Goal: Transaction & Acquisition: Purchase product/service

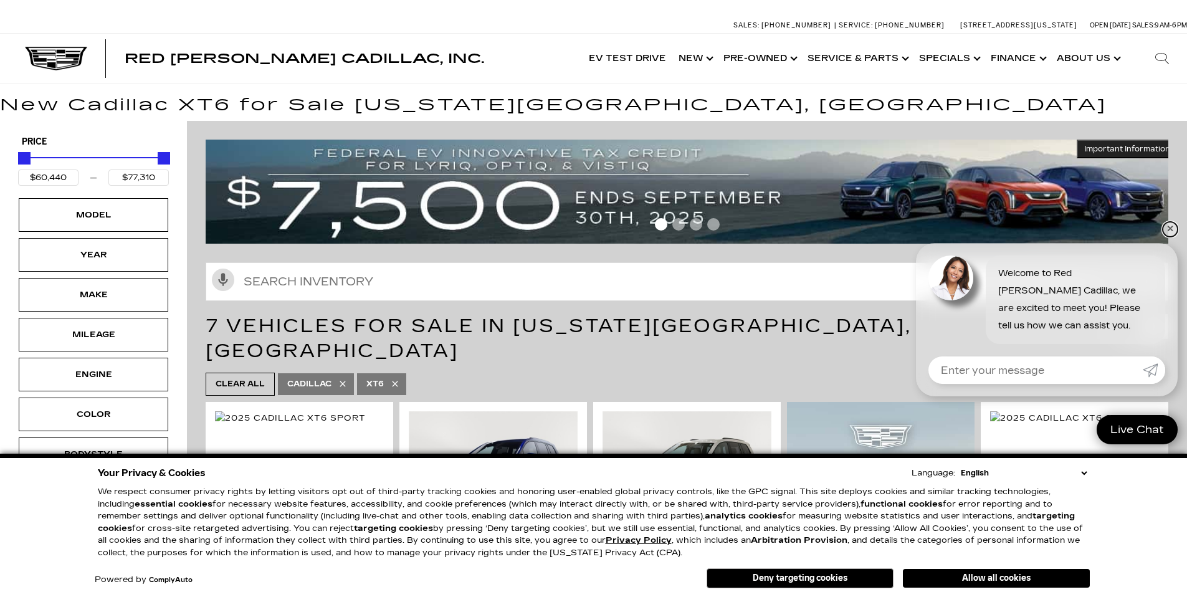
click at [1171, 231] on link "✕" at bounding box center [1170, 229] width 15 height 15
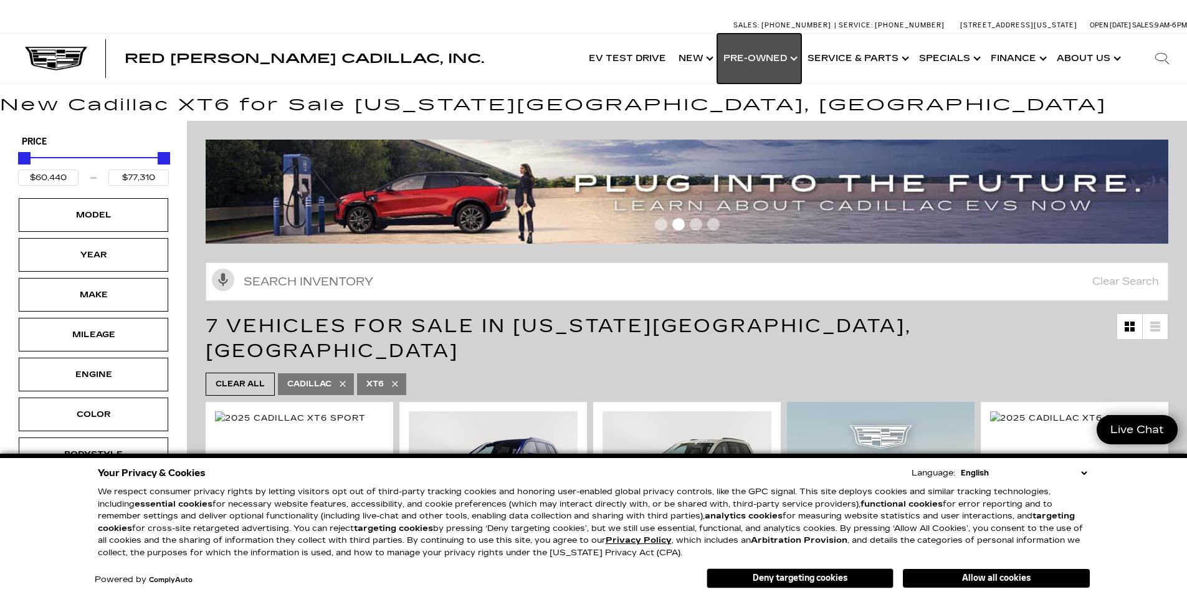
click at [762, 60] on link "Show Pre-Owned" at bounding box center [759, 59] width 84 height 50
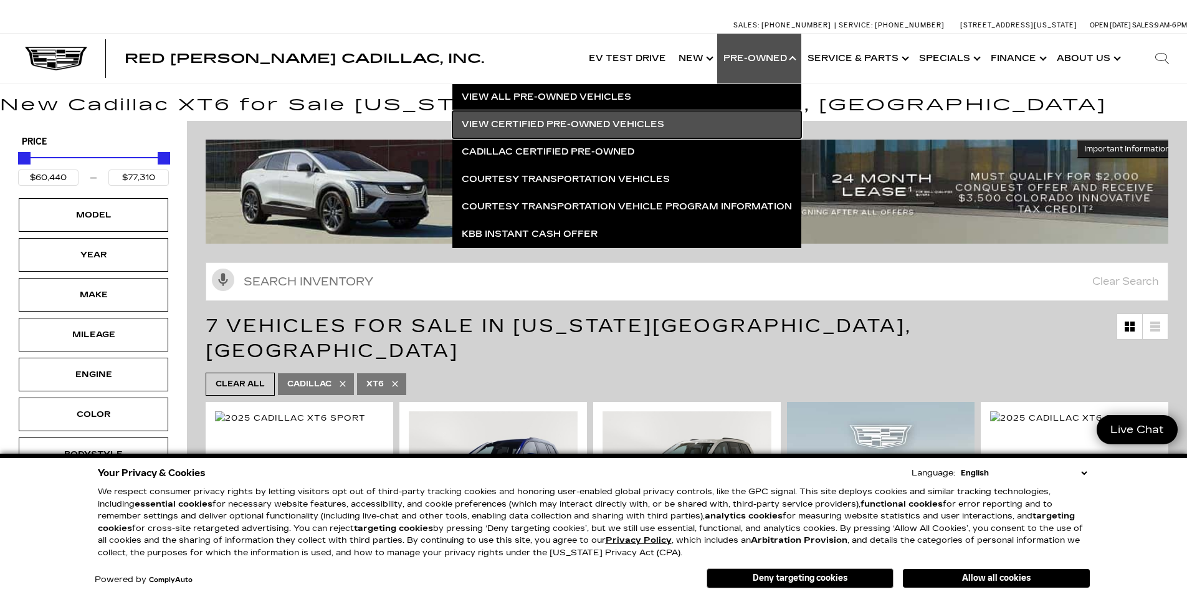
click at [566, 128] on link "View Certified Pre-Owned Vehicles" at bounding box center [626, 124] width 349 height 27
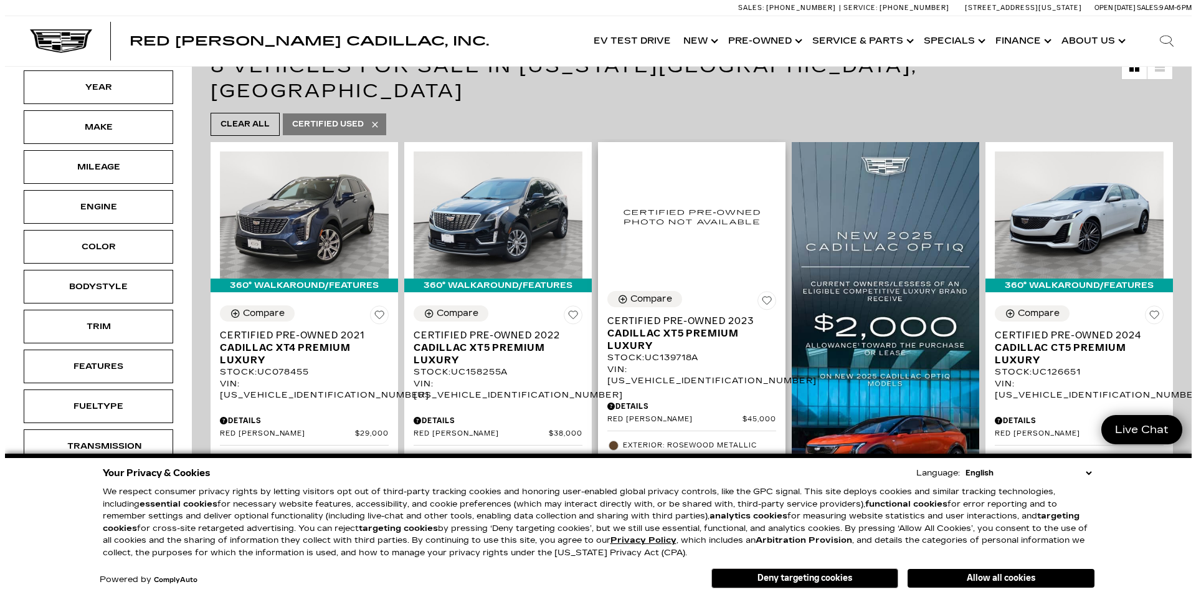
scroll to position [277, 0]
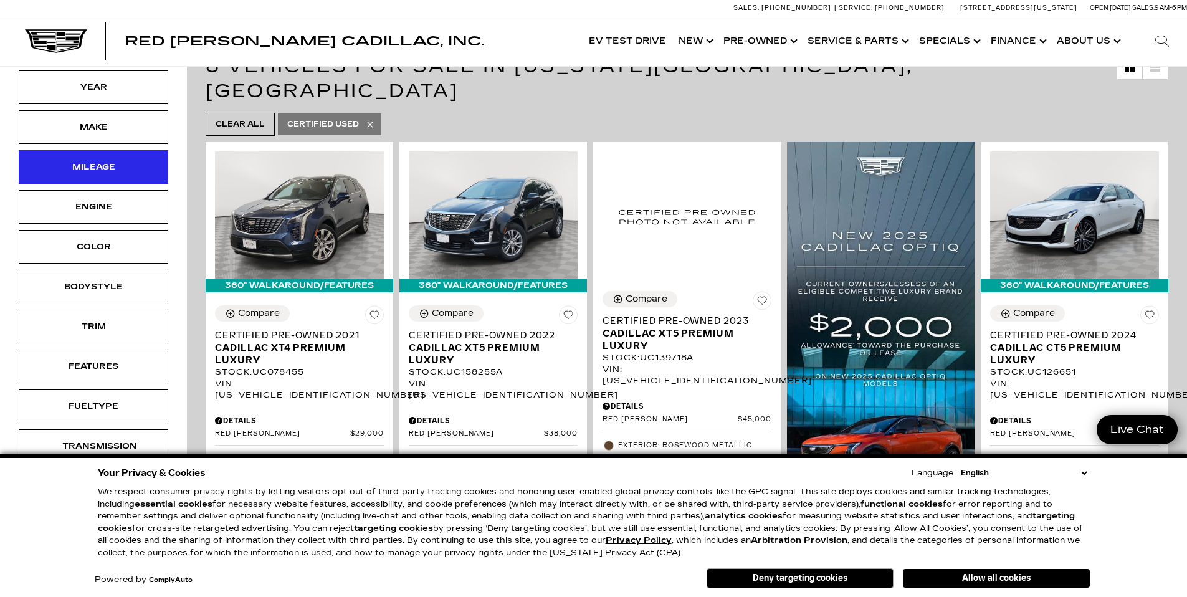
click at [137, 151] on div "Mileage" at bounding box center [94, 167] width 150 height 34
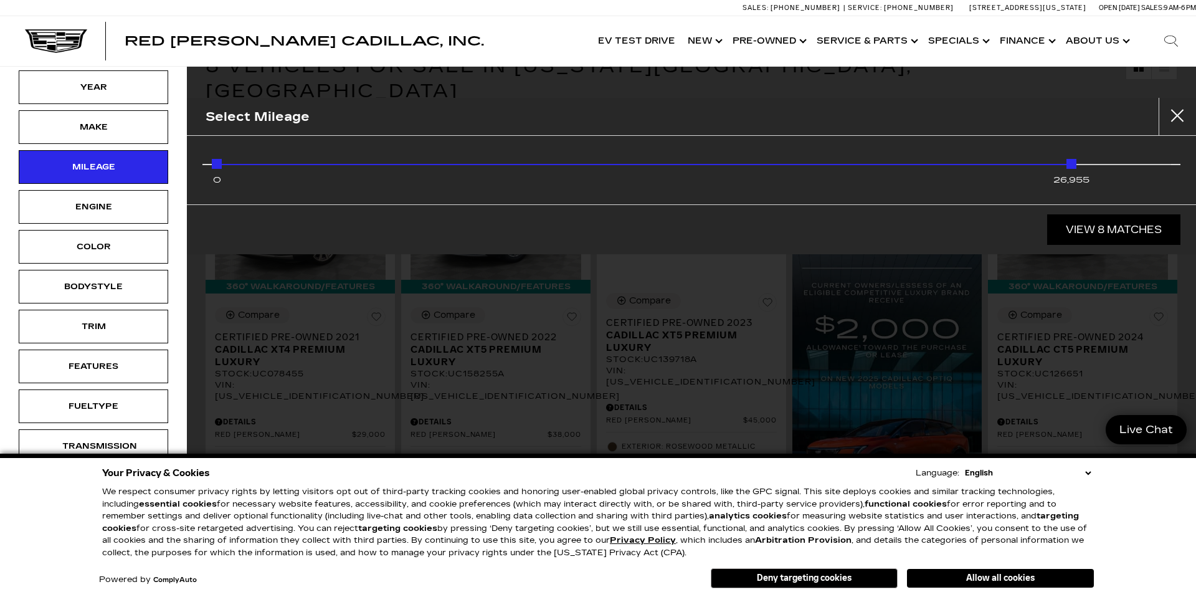
drag, startPoint x: 1170, startPoint y: 165, endPoint x: 1097, endPoint y: 169, distance: 73.0
click at [1097, 169] on div "0 26,955" at bounding box center [692, 167] width 960 height 25
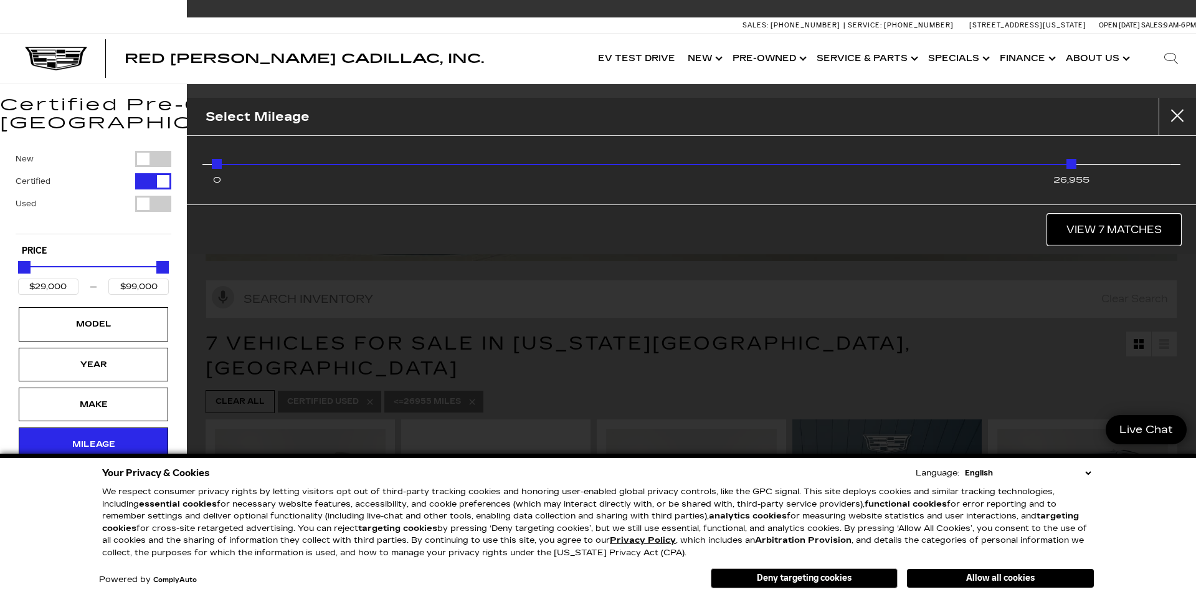
click at [1116, 224] on link "View 7 Matches" at bounding box center [1114, 229] width 133 height 31
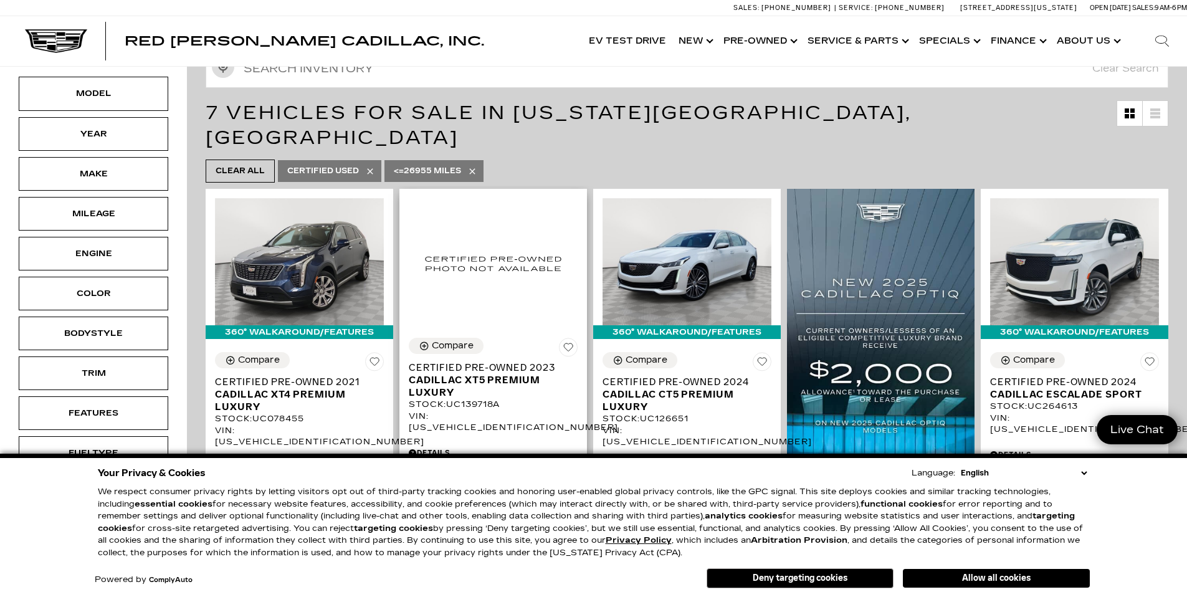
scroll to position [388, 0]
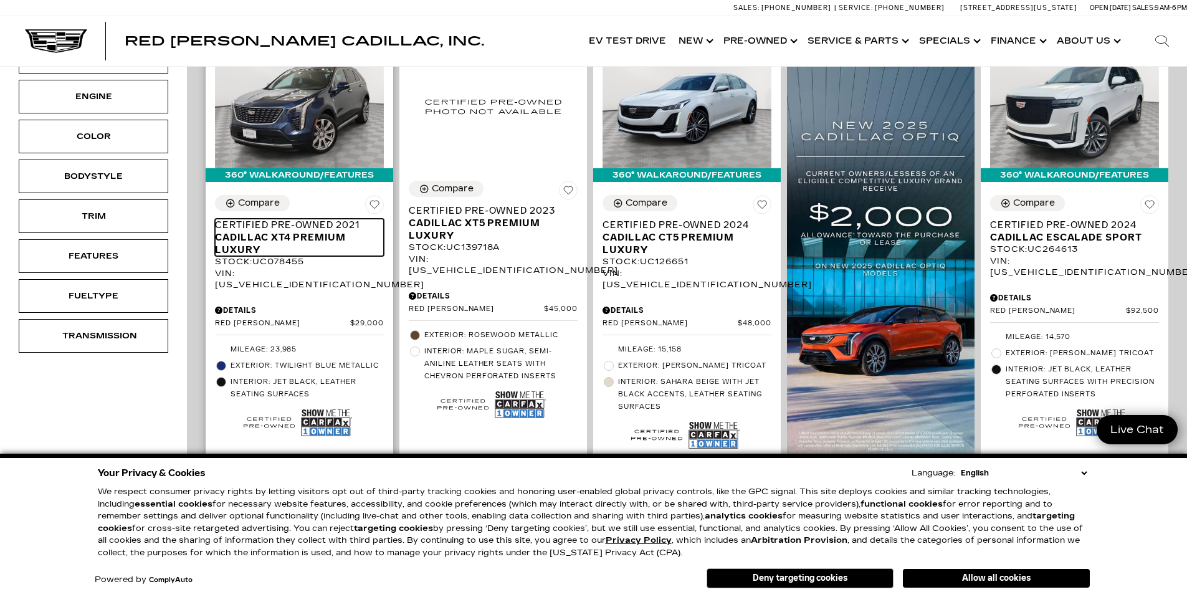
click at [315, 231] on span "Cadillac XT4 Premium Luxury" at bounding box center [295, 243] width 160 height 25
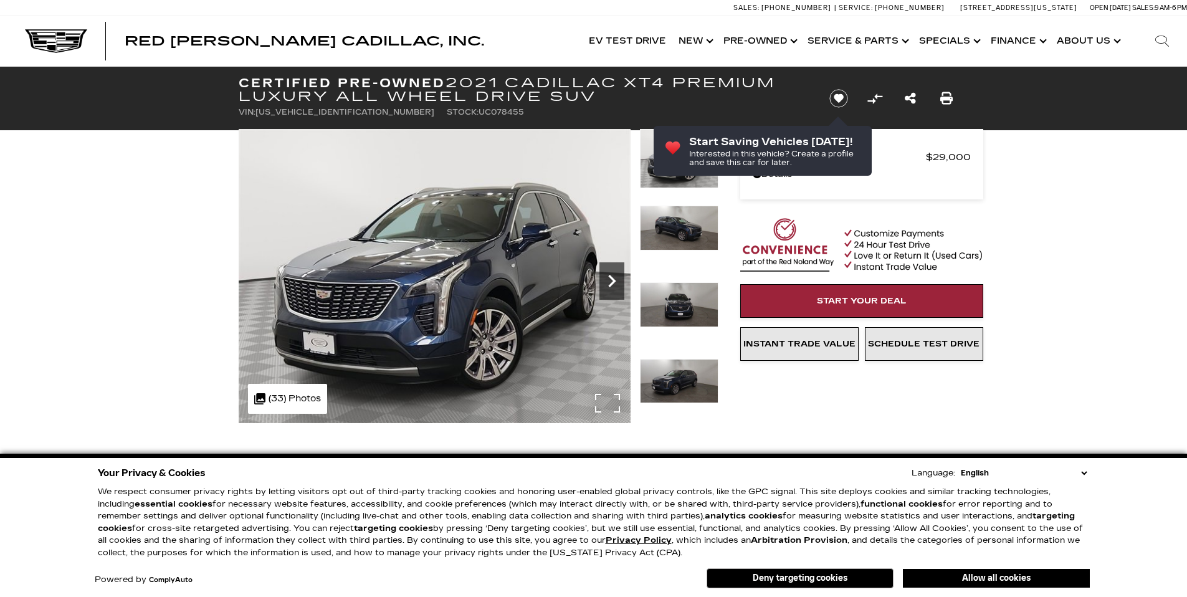
click at [611, 287] on icon "Next" at bounding box center [611, 281] width 25 height 25
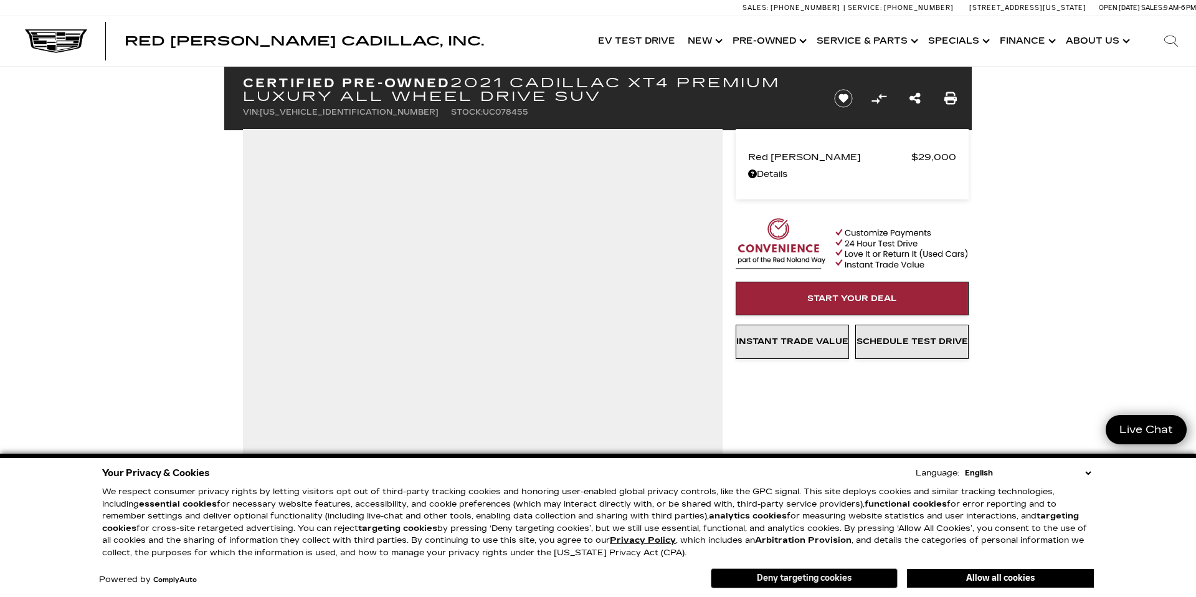
click at [800, 583] on button "Deny targeting cookies" at bounding box center [804, 578] width 187 height 20
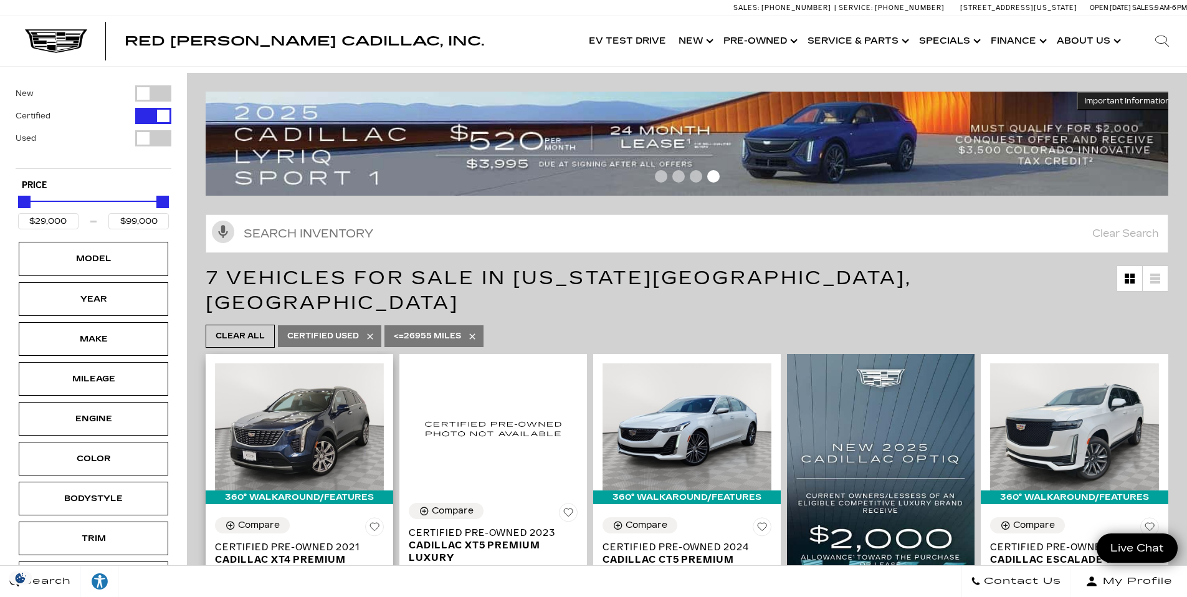
scroll to position [53, 0]
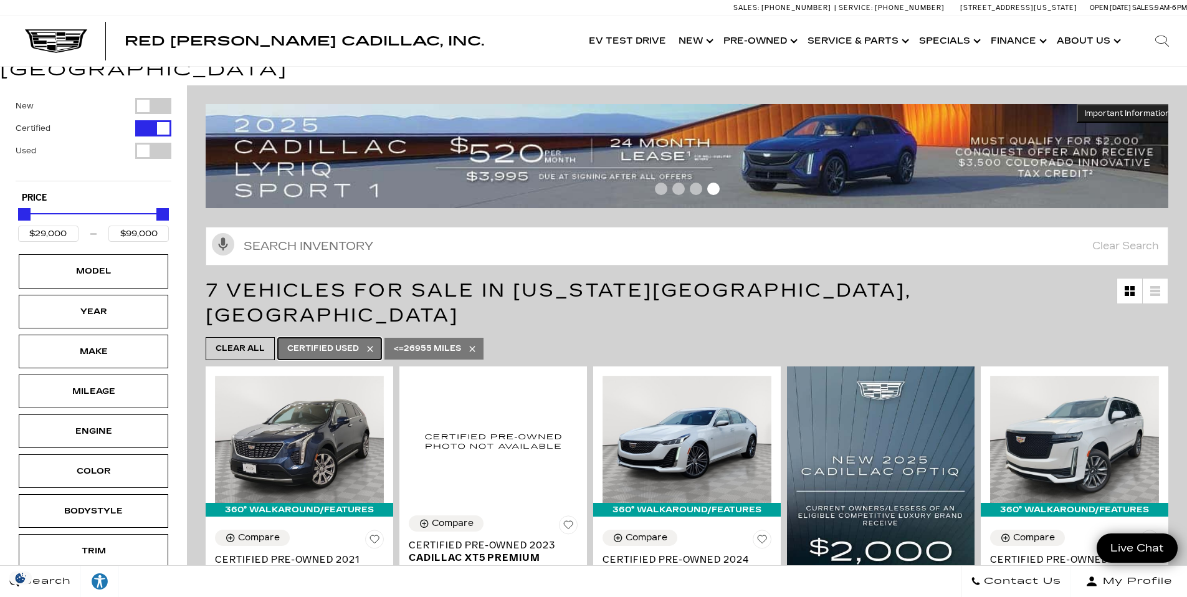
click at [307, 341] on span "Certified Used" at bounding box center [323, 349] width 72 height 16
type input "$158,810"
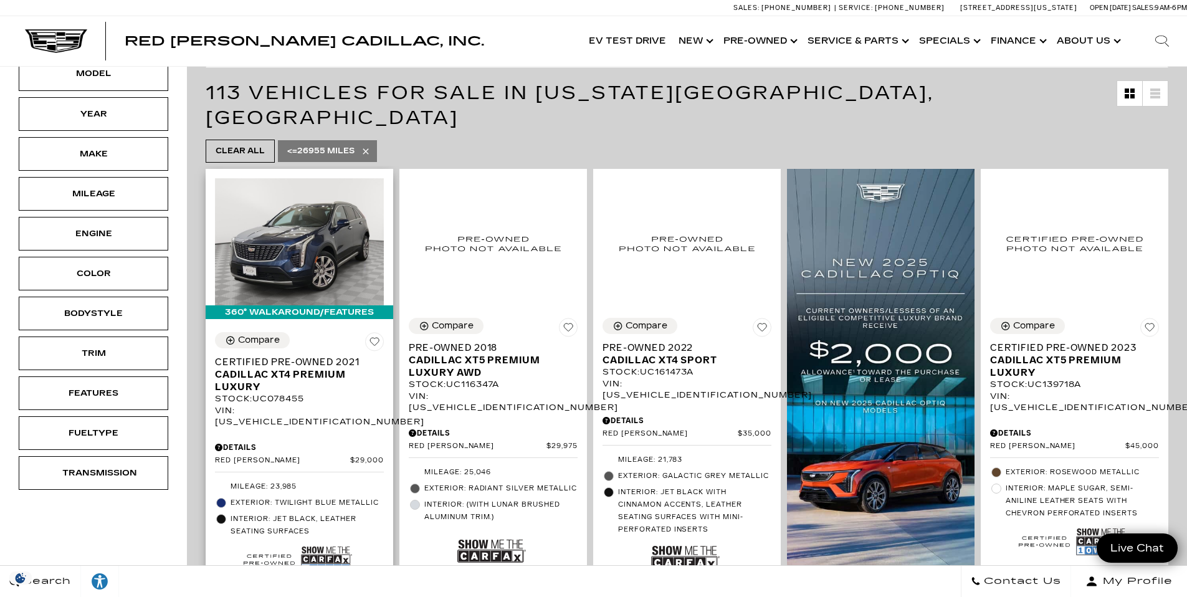
scroll to position [250, 0]
click at [302, 220] on img at bounding box center [299, 242] width 169 height 127
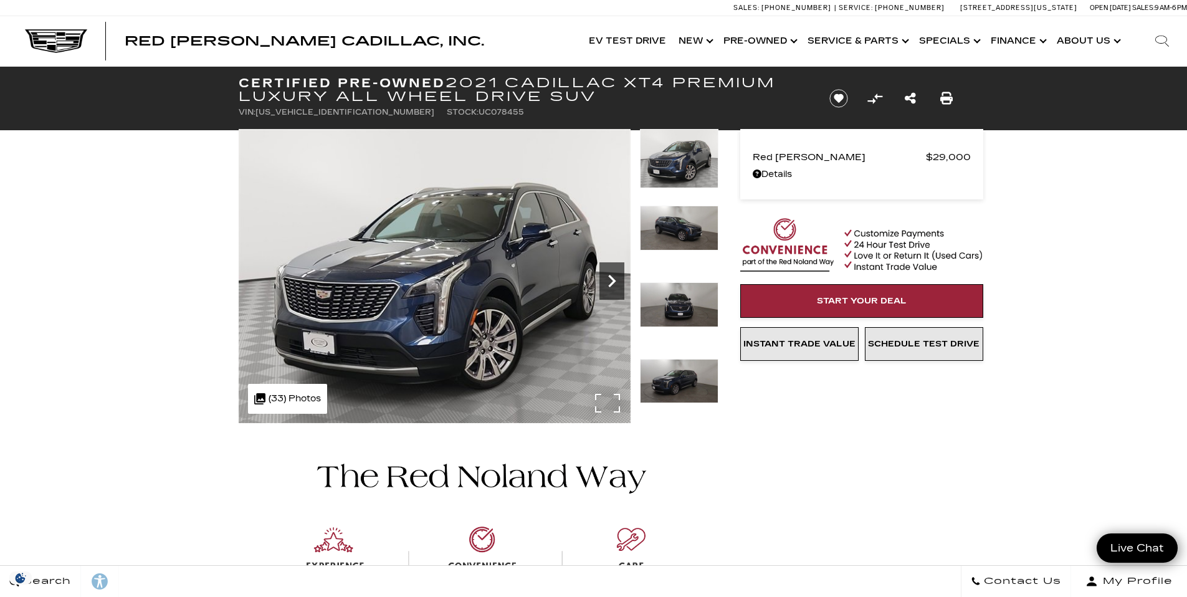
click at [611, 285] on icon "Next" at bounding box center [611, 281] width 7 height 12
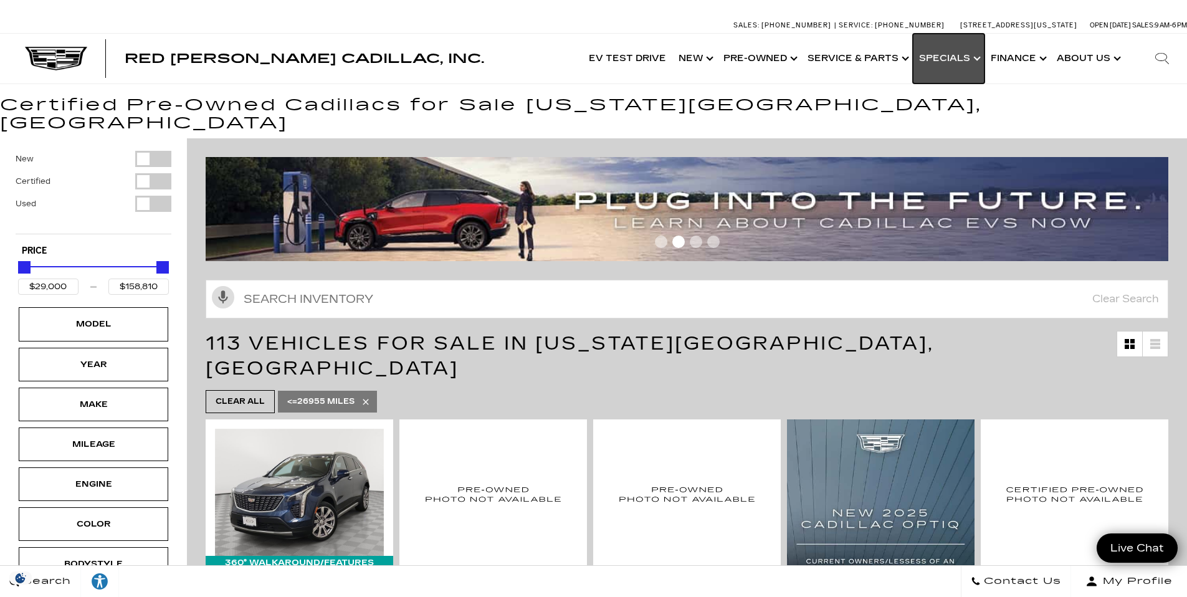
click at [945, 57] on link "Show Specials" at bounding box center [949, 59] width 72 height 50
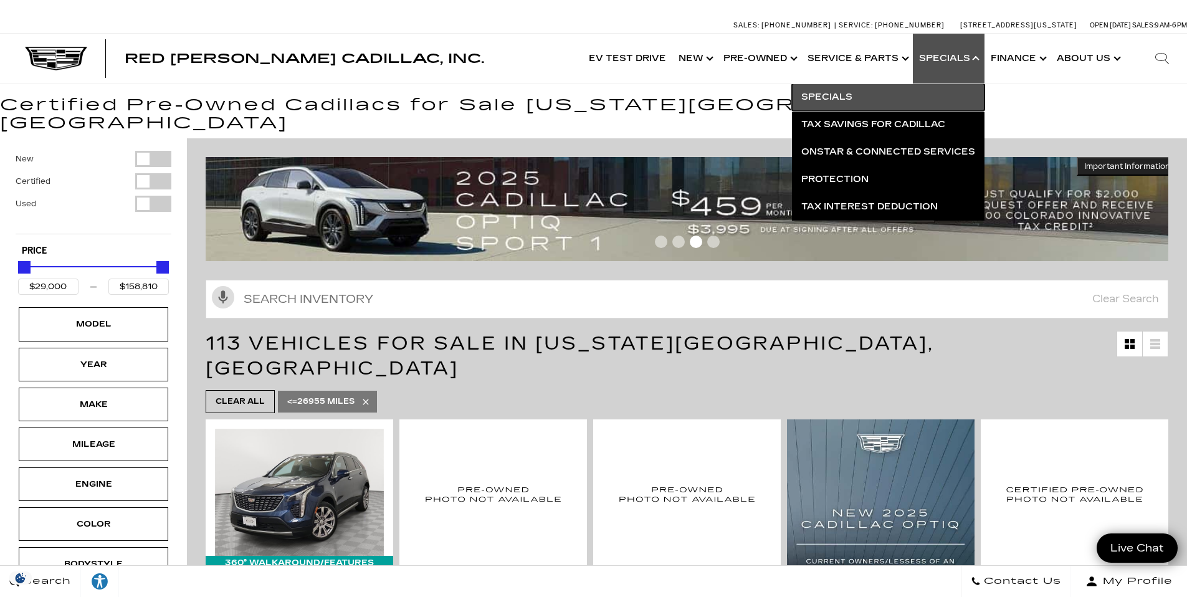
click at [836, 92] on link "Specials" at bounding box center [888, 97] width 193 height 27
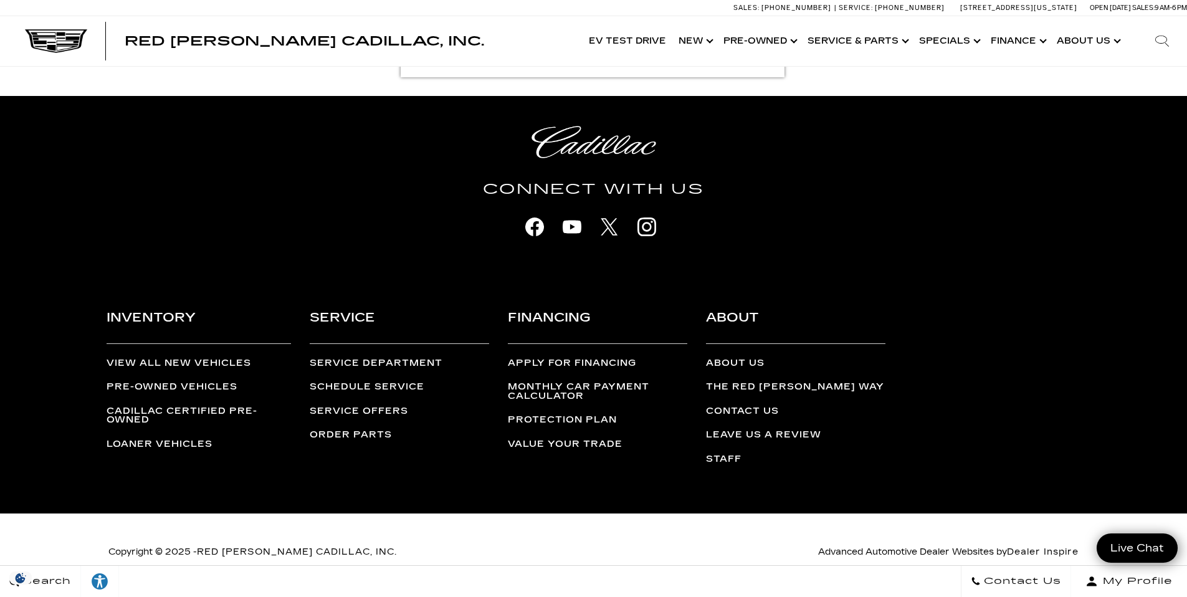
scroll to position [1891, 0]
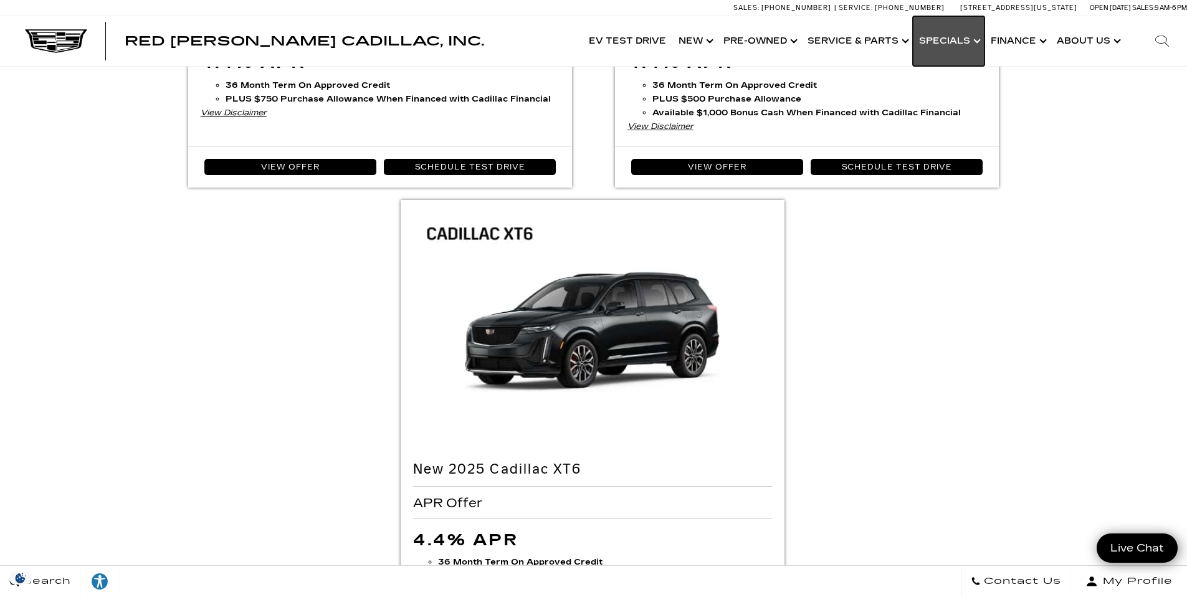
click at [943, 44] on link "Show Specials" at bounding box center [949, 41] width 72 height 50
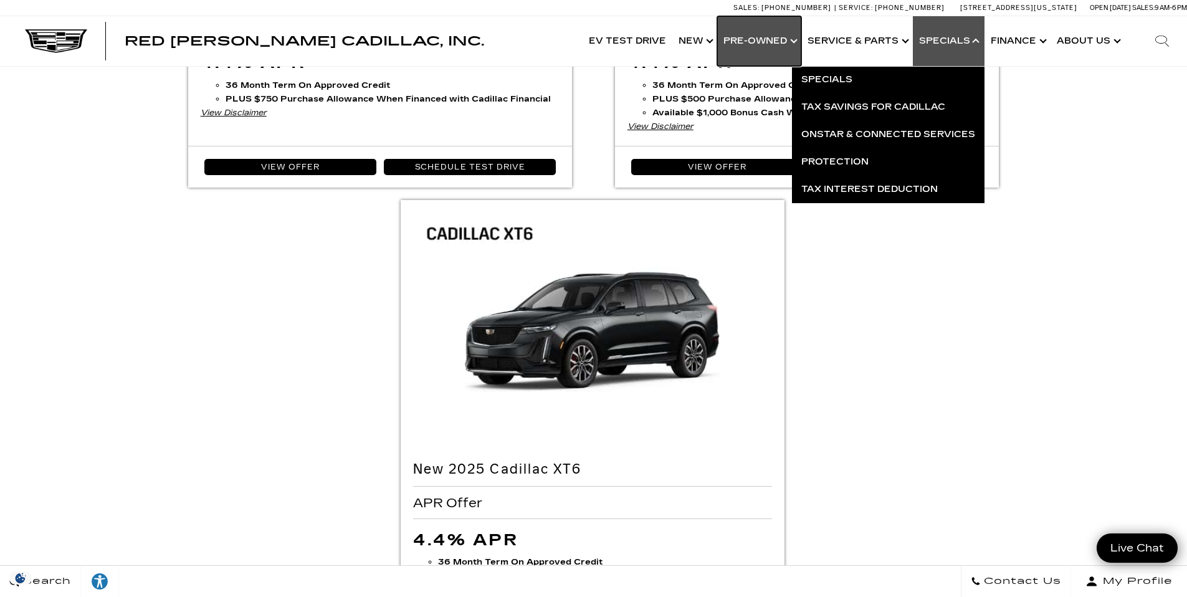
click at [793, 43] on link "Show Pre-Owned" at bounding box center [759, 41] width 84 height 50
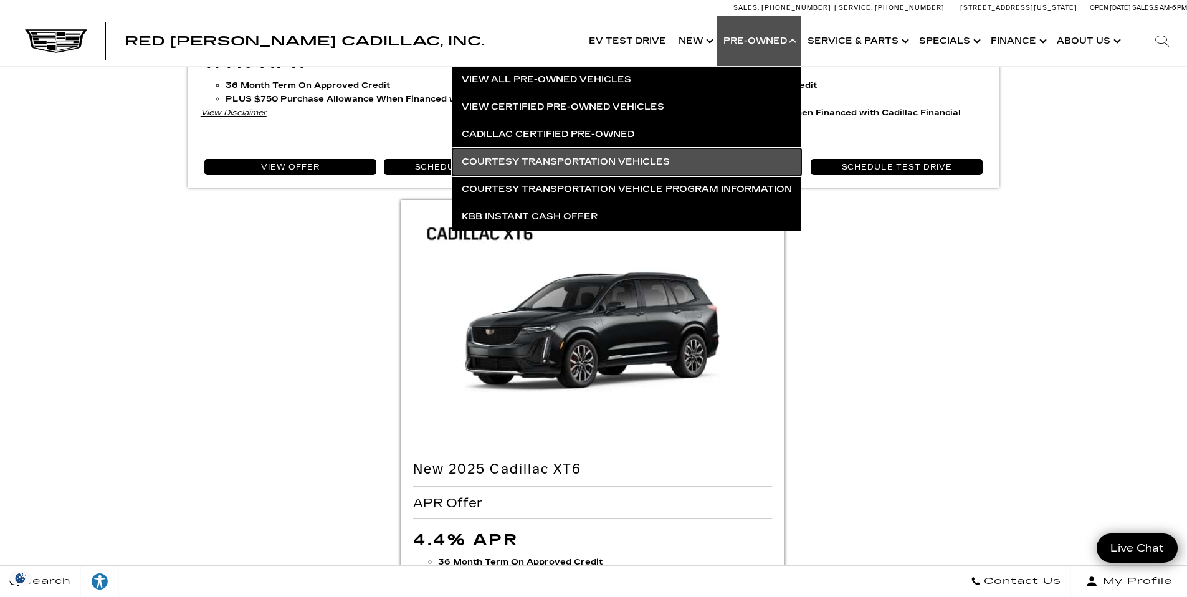
click at [595, 171] on link "Courtesy Transportation Vehicles" at bounding box center [626, 161] width 349 height 27
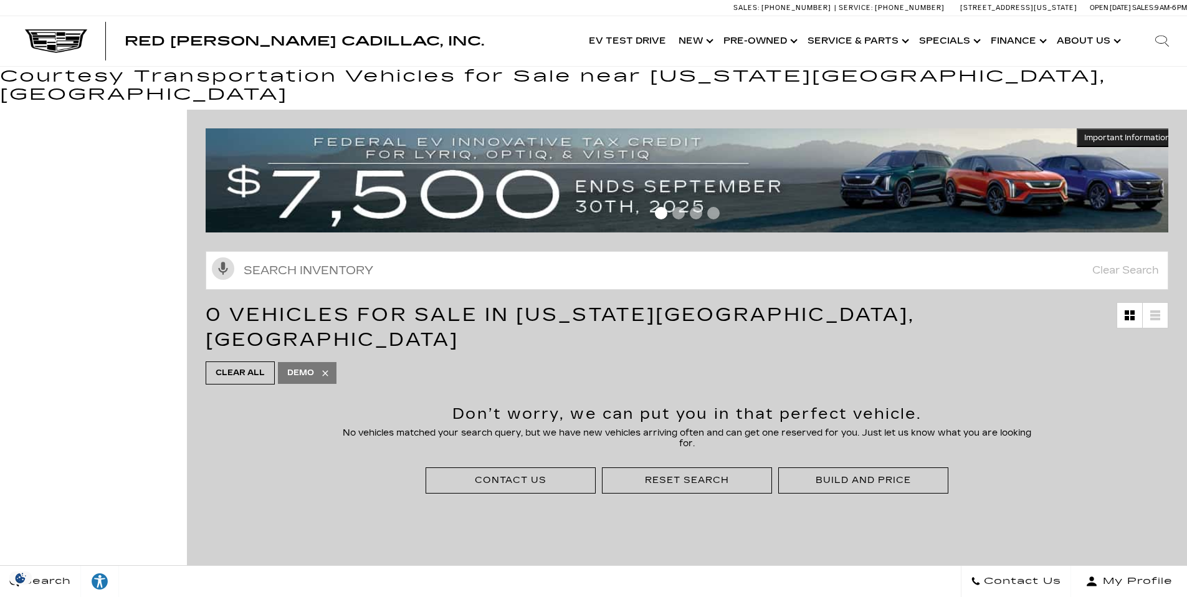
scroll to position [12, 0]
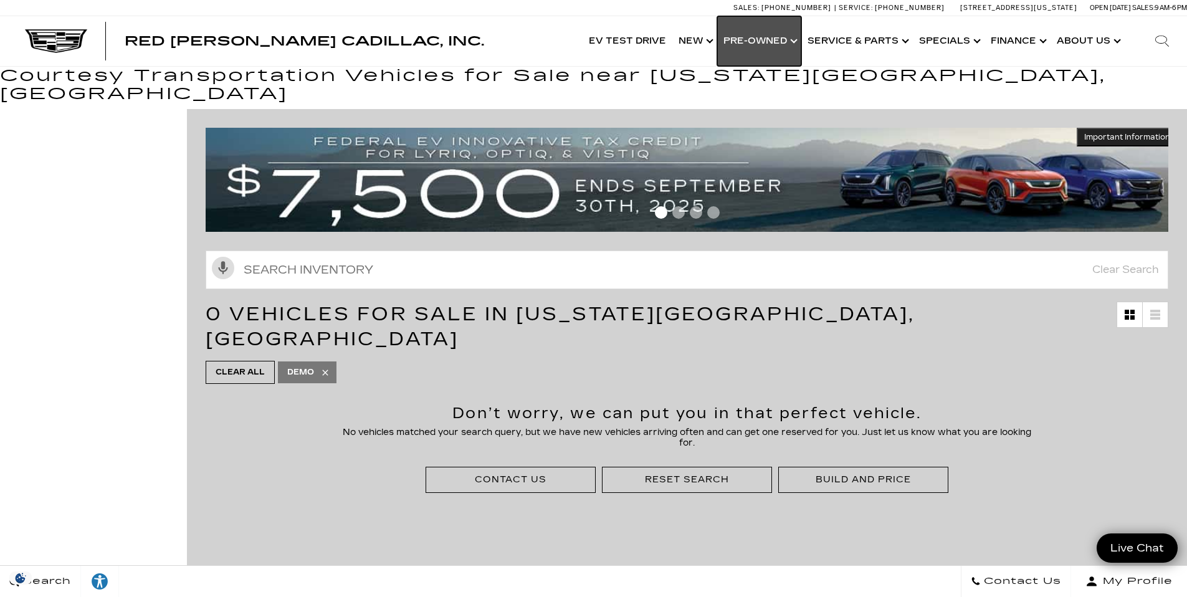
click at [781, 41] on link "Show Pre-Owned" at bounding box center [759, 41] width 84 height 50
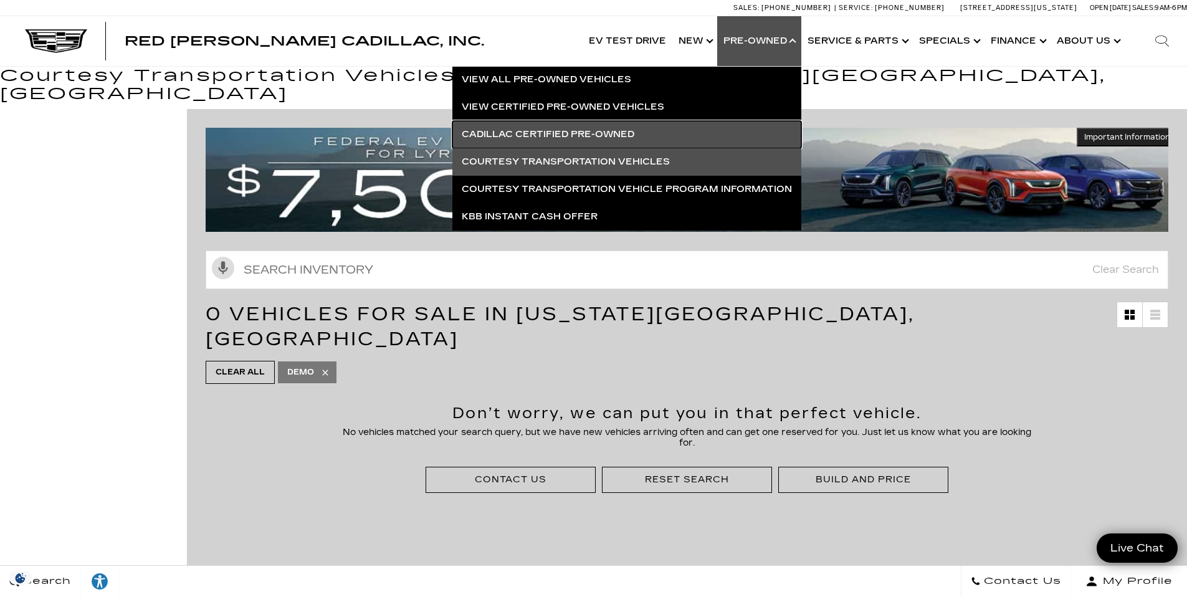
click at [623, 134] on link "Cadillac Certified Pre-Owned" at bounding box center [626, 134] width 349 height 27
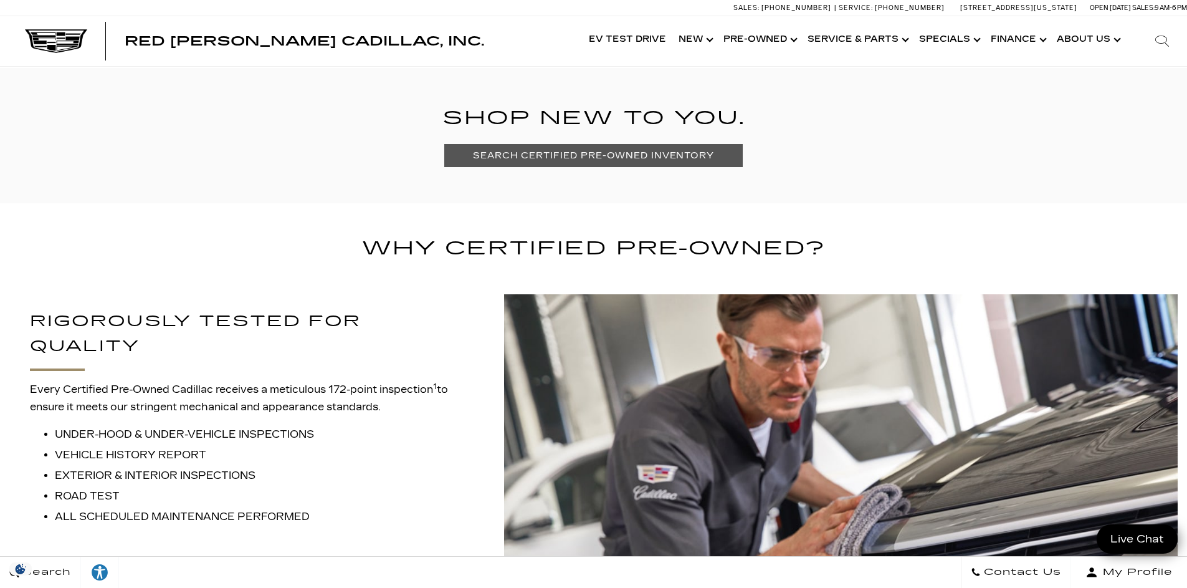
scroll to position [939, 0]
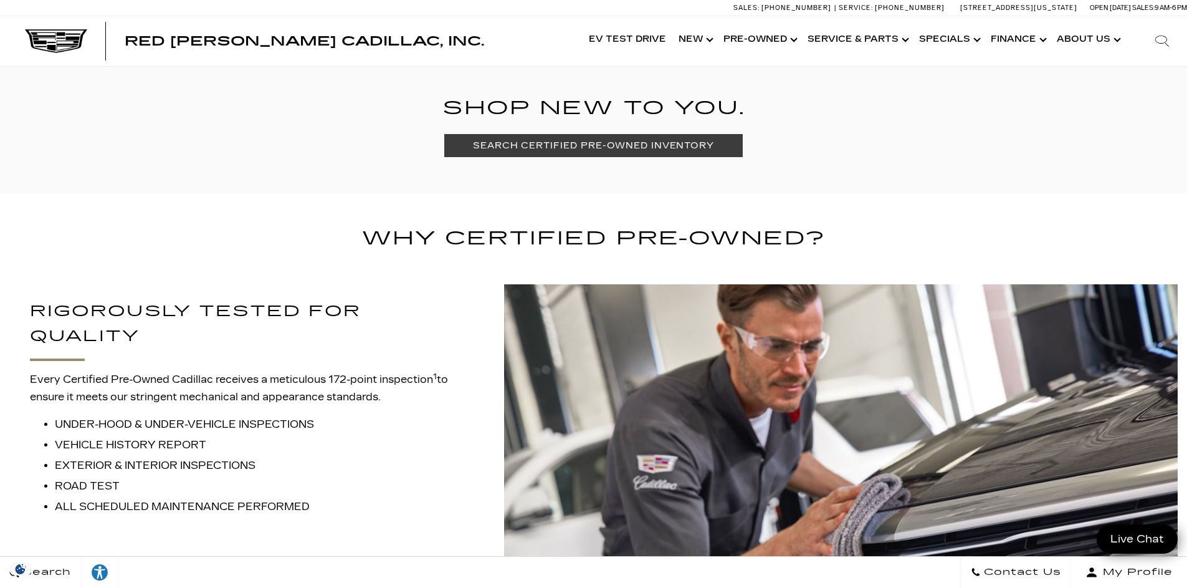
click at [632, 149] on link "SEARCH CERTIFIED PRE-OWNED INVENTORY" at bounding box center [593, 145] width 299 height 23
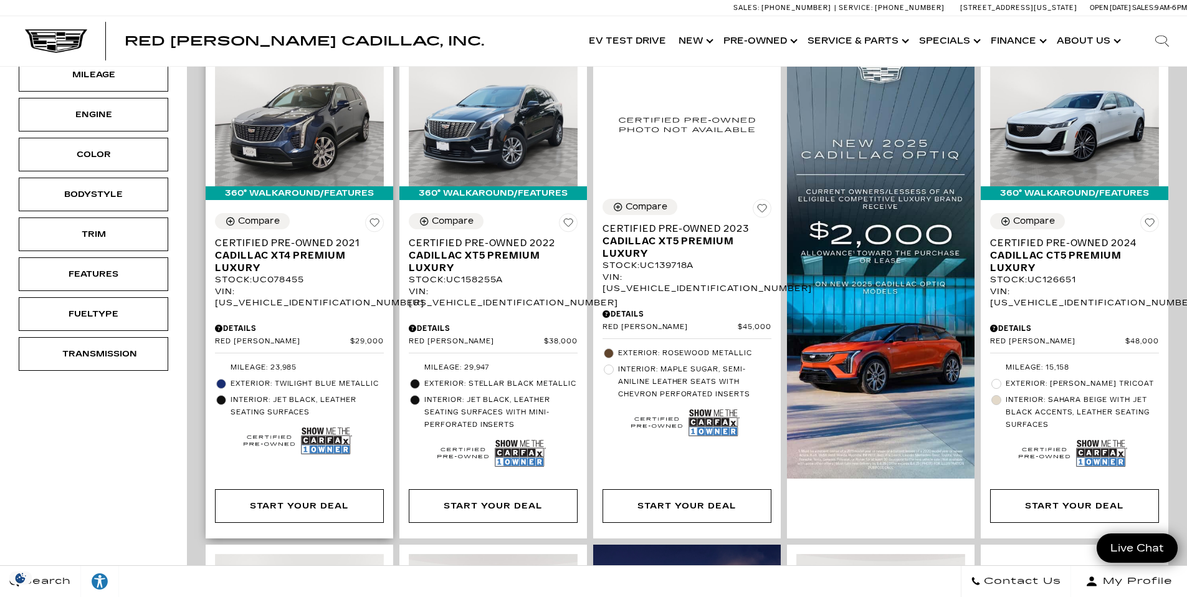
scroll to position [376, 0]
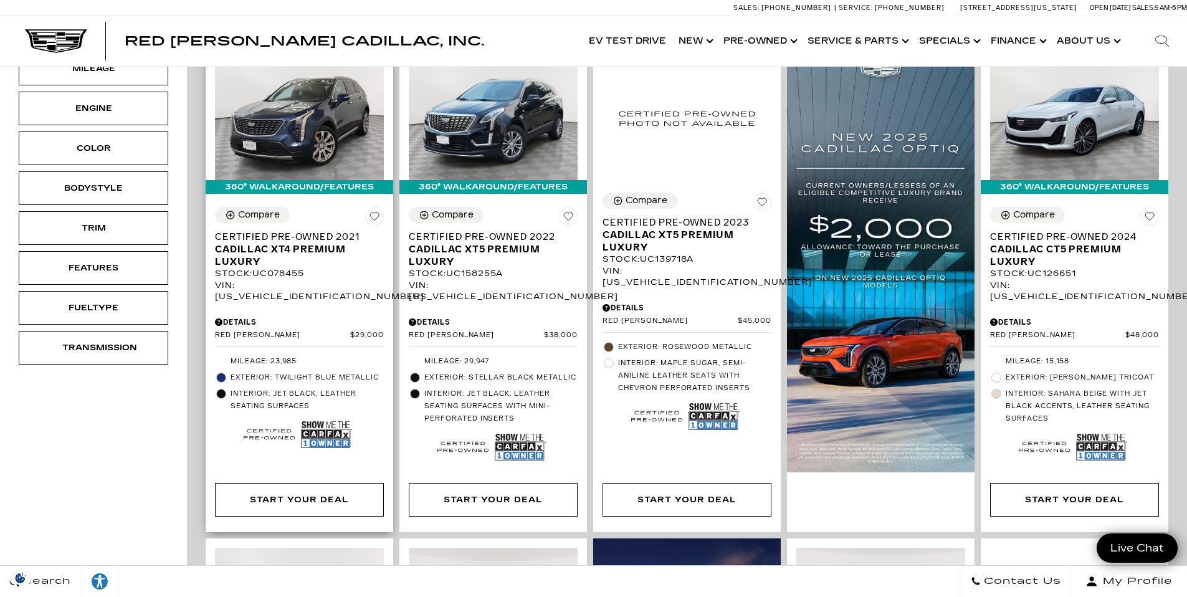
click at [279, 422] on img at bounding box center [269, 434] width 51 height 25
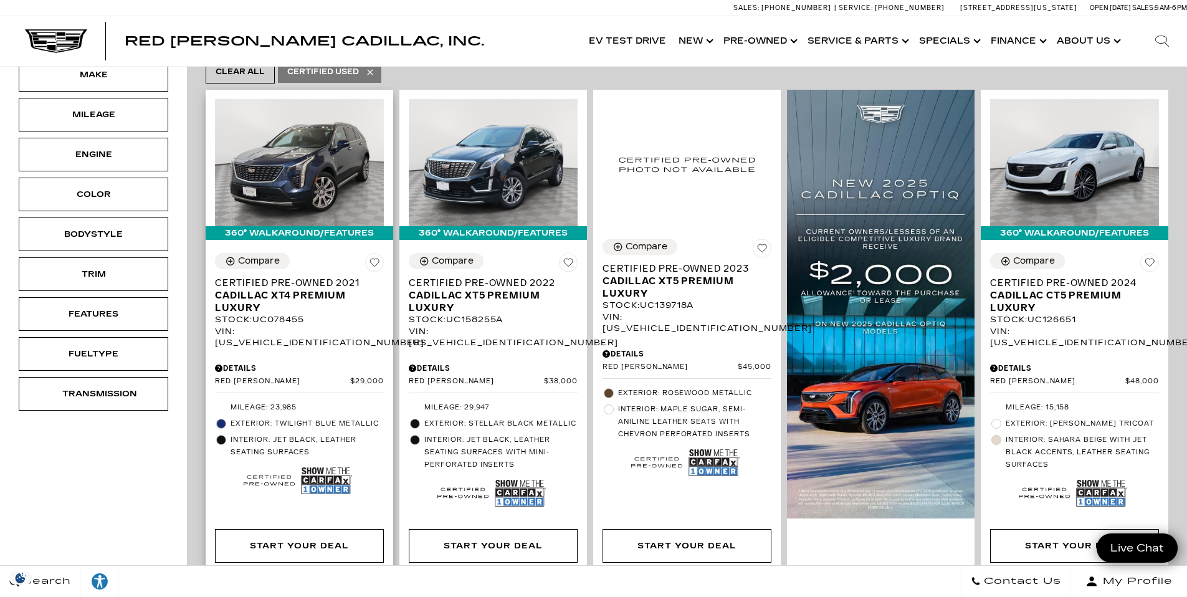
scroll to position [236, 0]
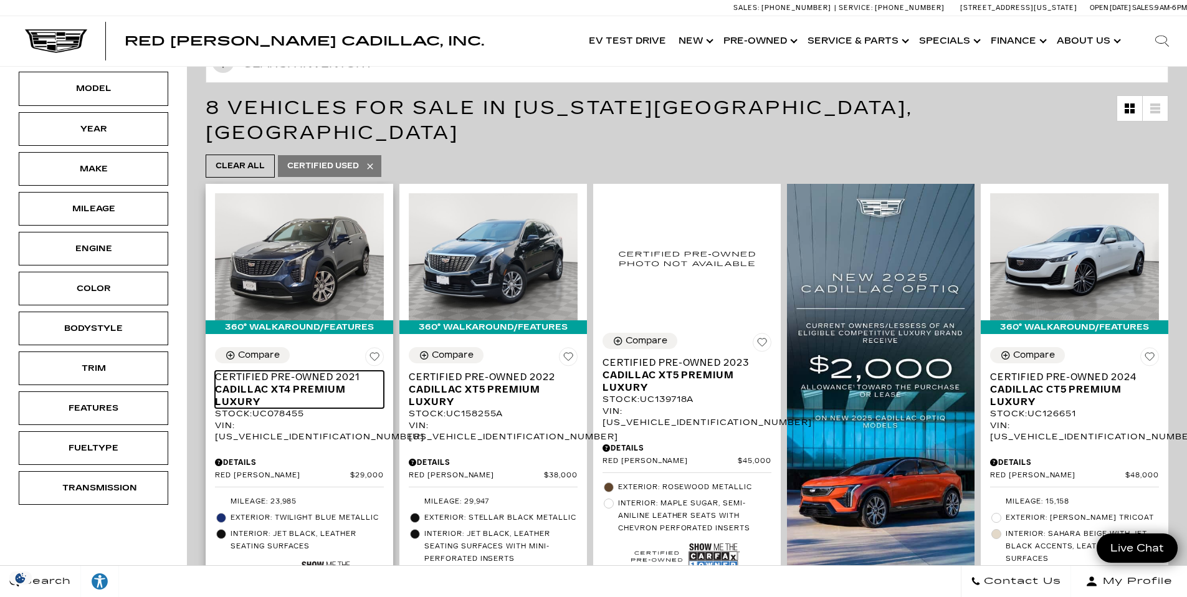
click at [275, 371] on span "Certified Pre-Owned 2021" at bounding box center [295, 377] width 160 height 12
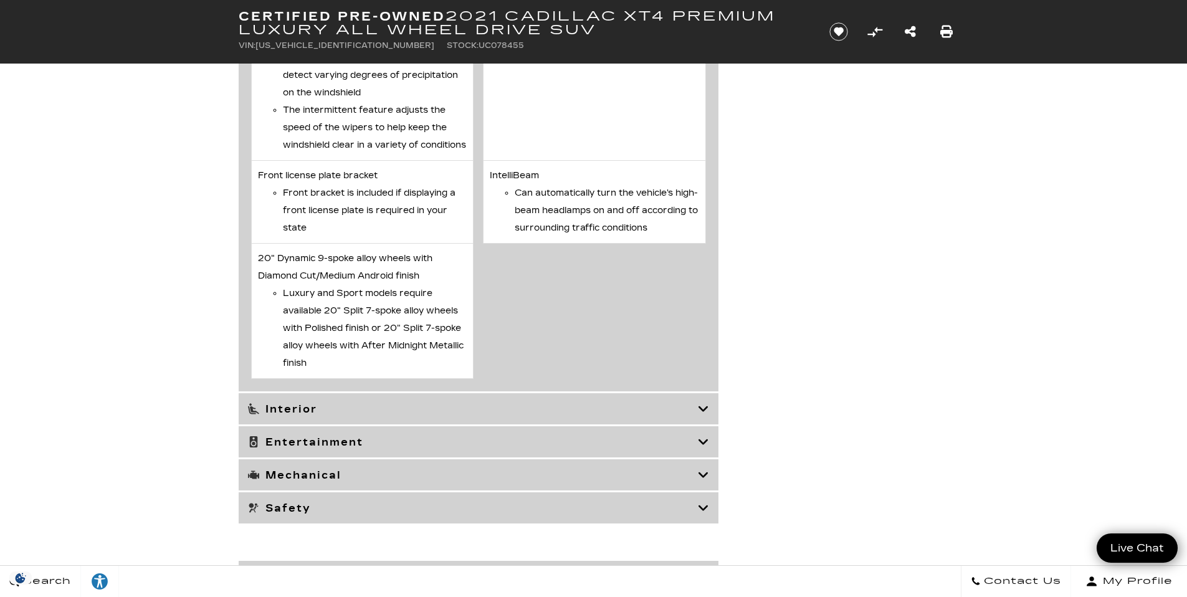
scroll to position [3393, 0]
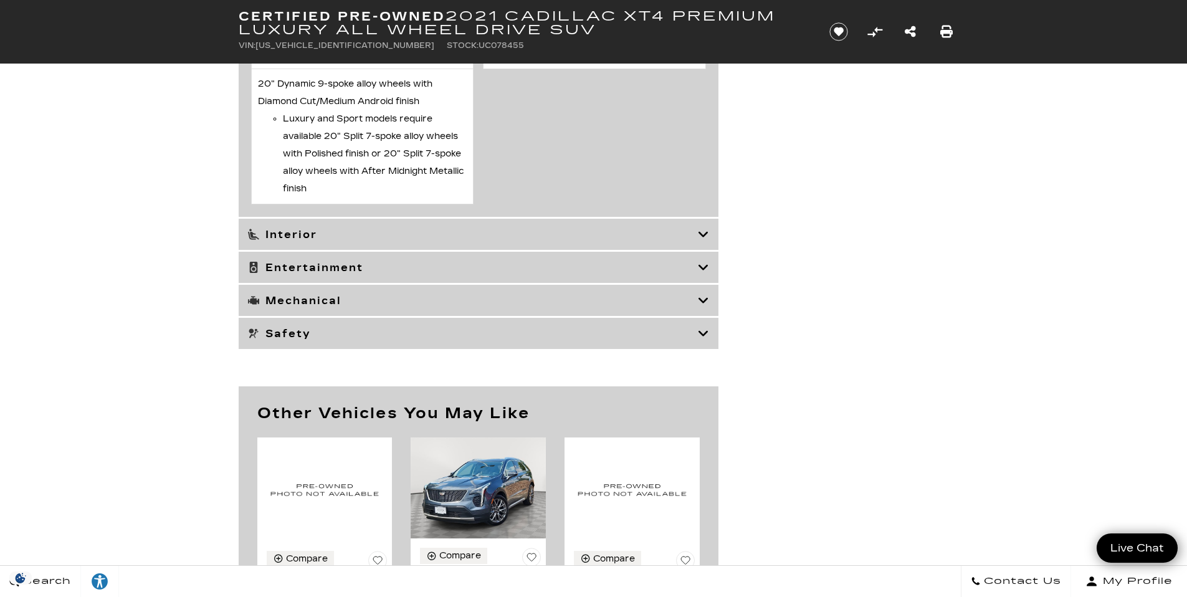
click at [704, 241] on icon at bounding box center [703, 234] width 11 height 12
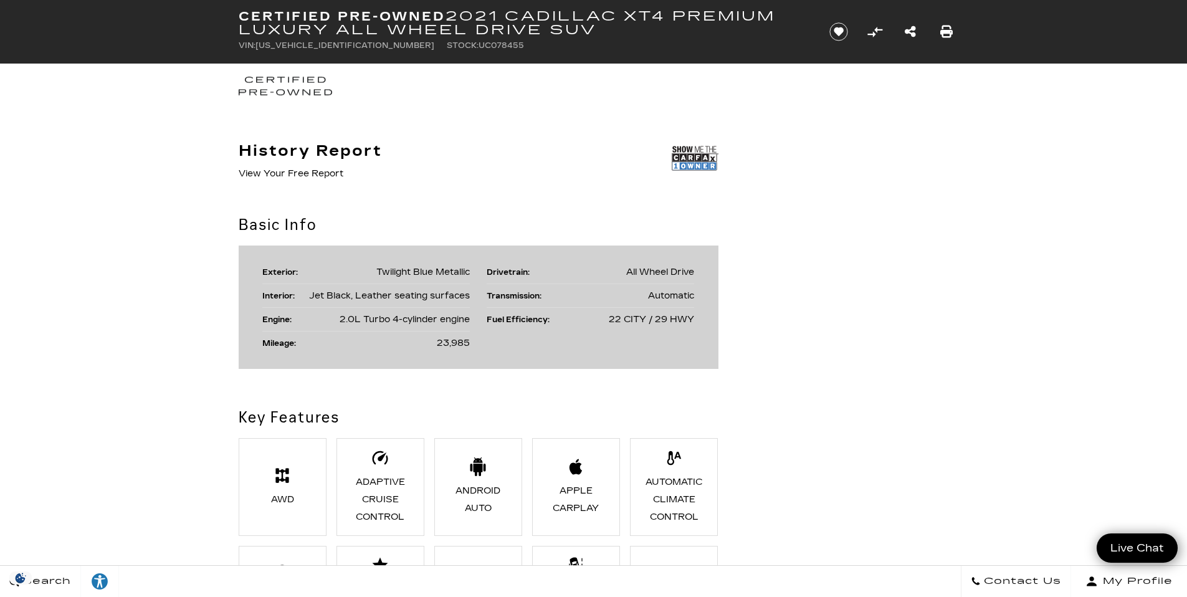
scroll to position [626, 0]
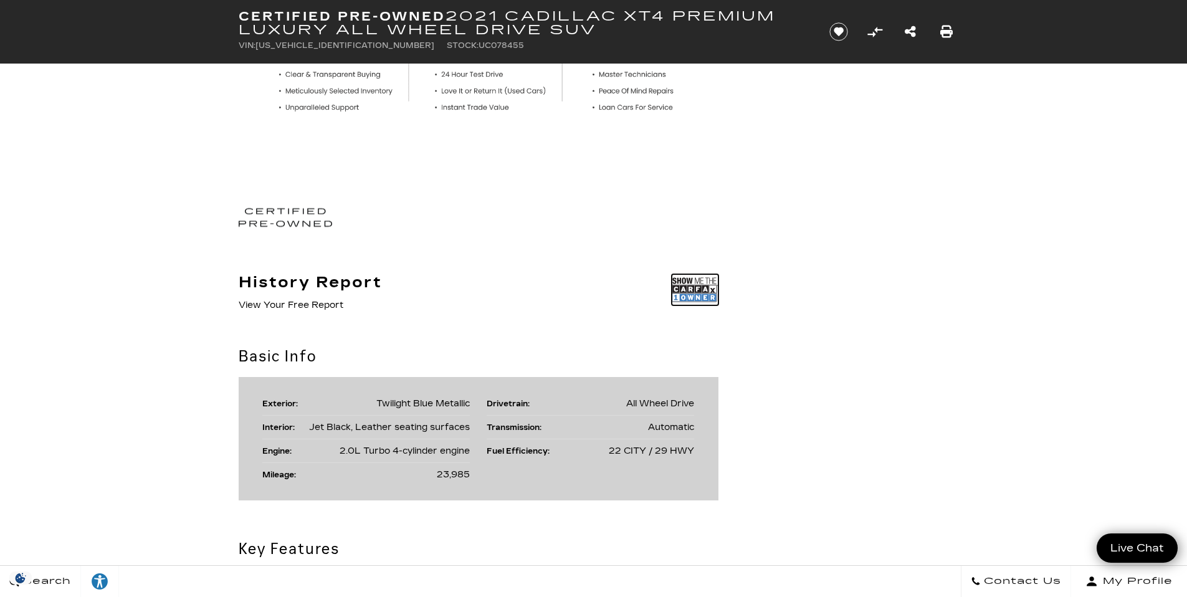
click at [689, 295] on img at bounding box center [695, 289] width 47 height 31
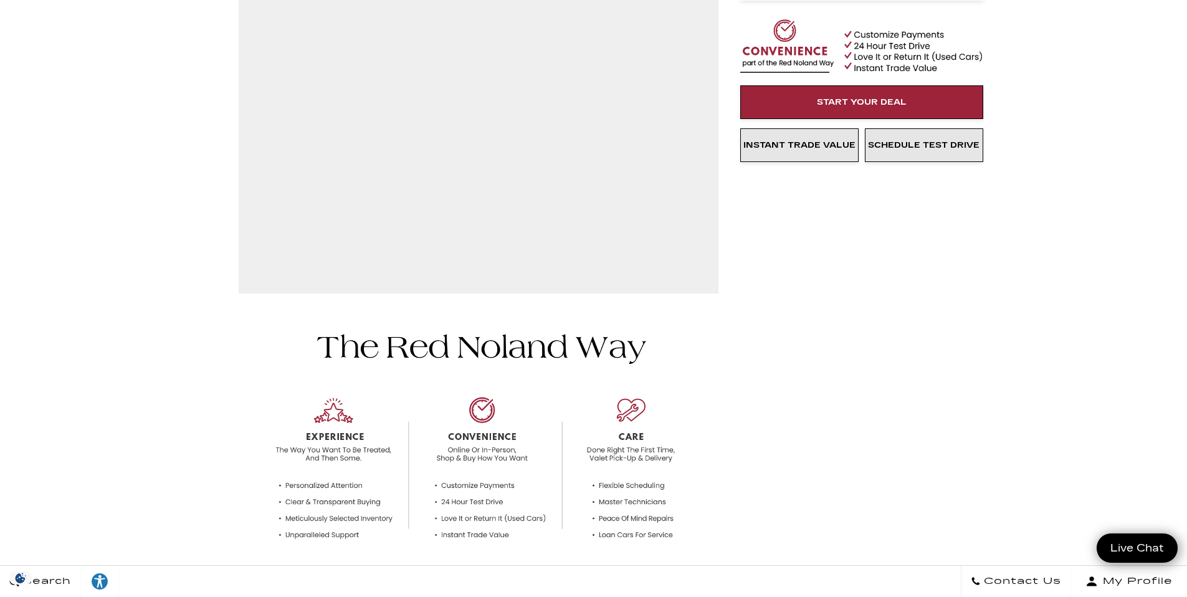
scroll to position [0, 0]
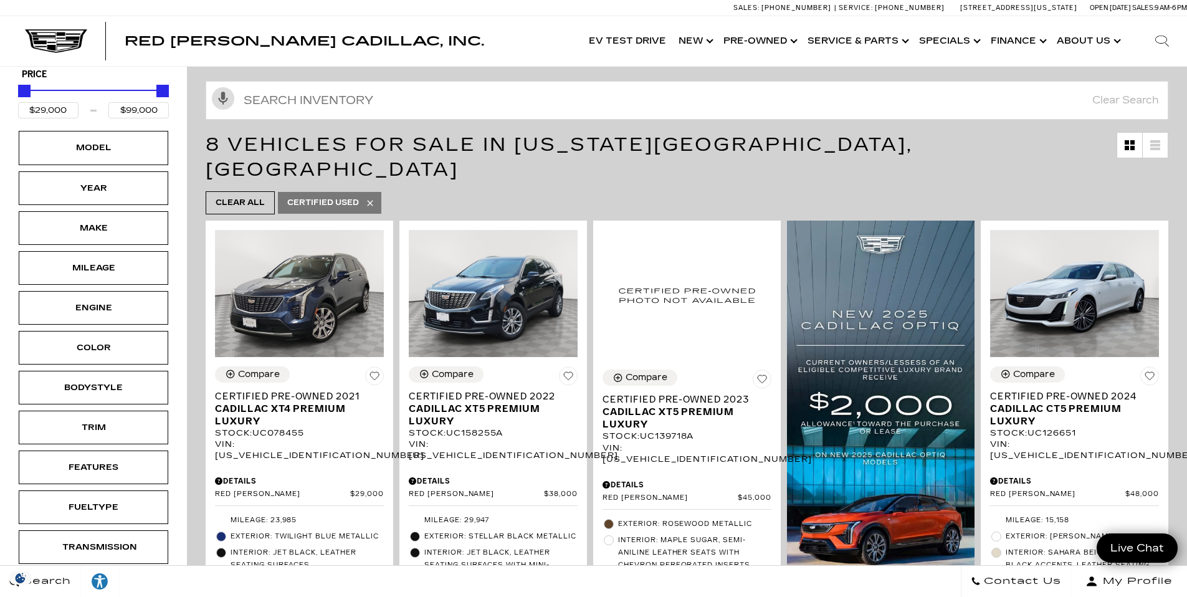
scroll to position [303, 0]
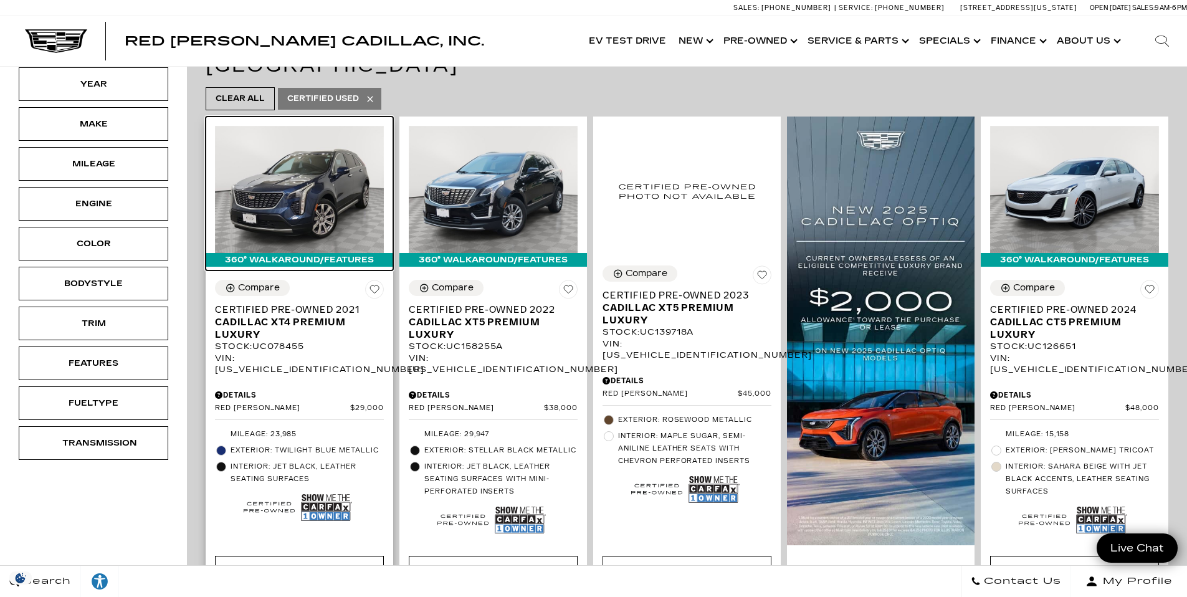
click at [295, 175] on img at bounding box center [299, 189] width 169 height 127
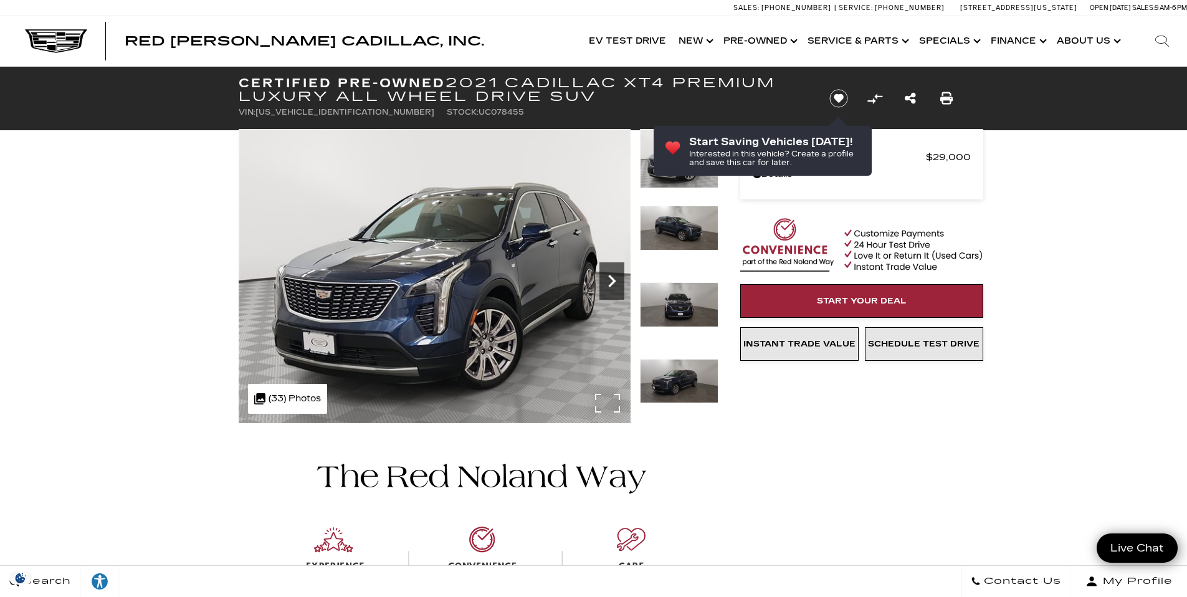
click at [602, 284] on icon "Next" at bounding box center [611, 281] width 25 height 25
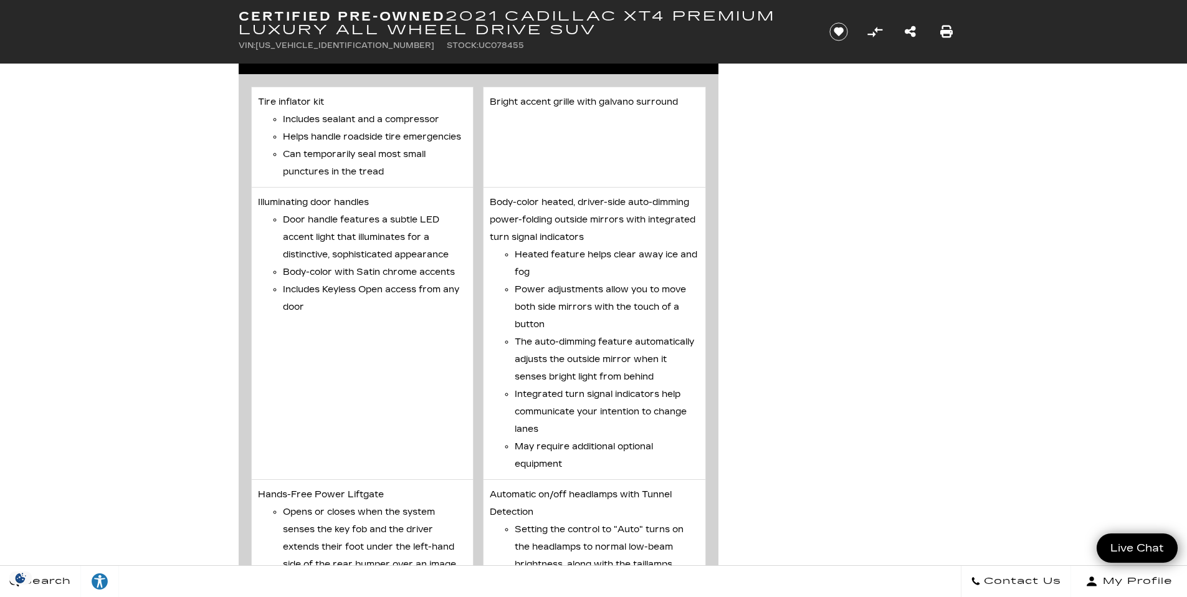
scroll to position [2189, 0]
